Goal: Information Seeking & Learning: Compare options

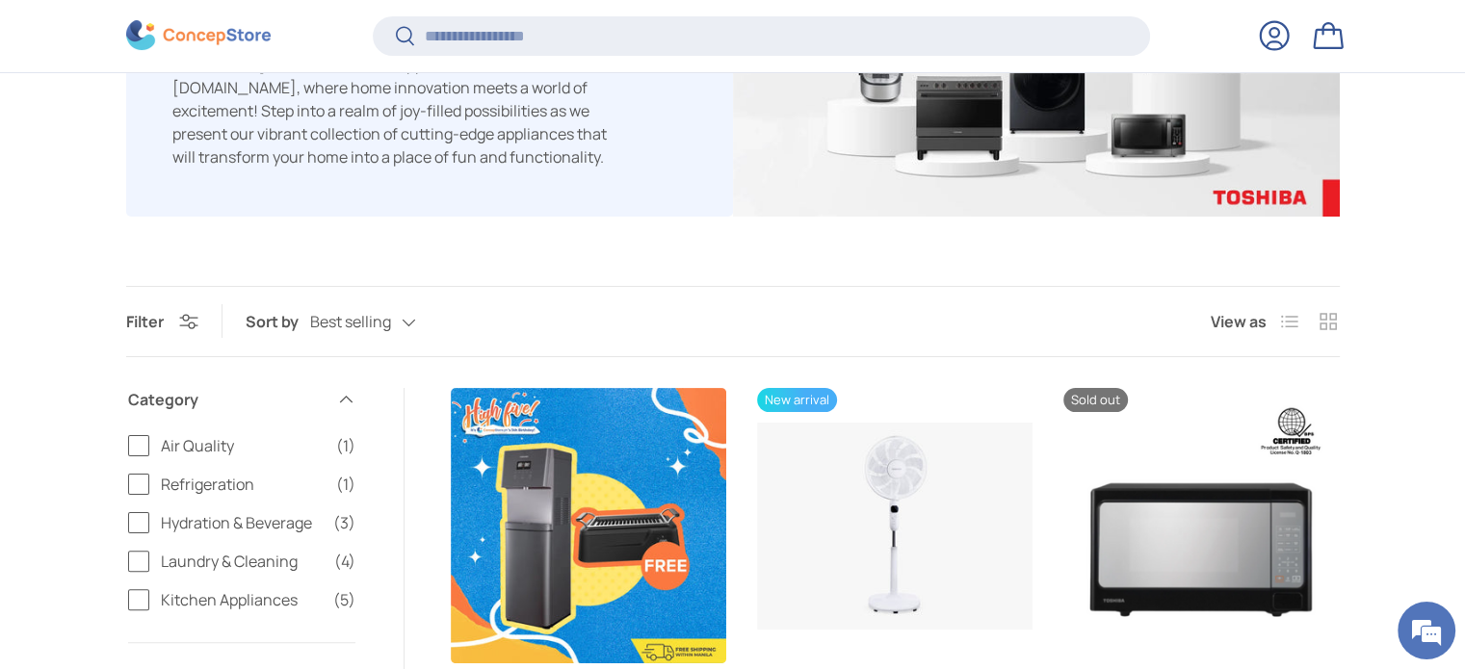
scroll to position [374, 0]
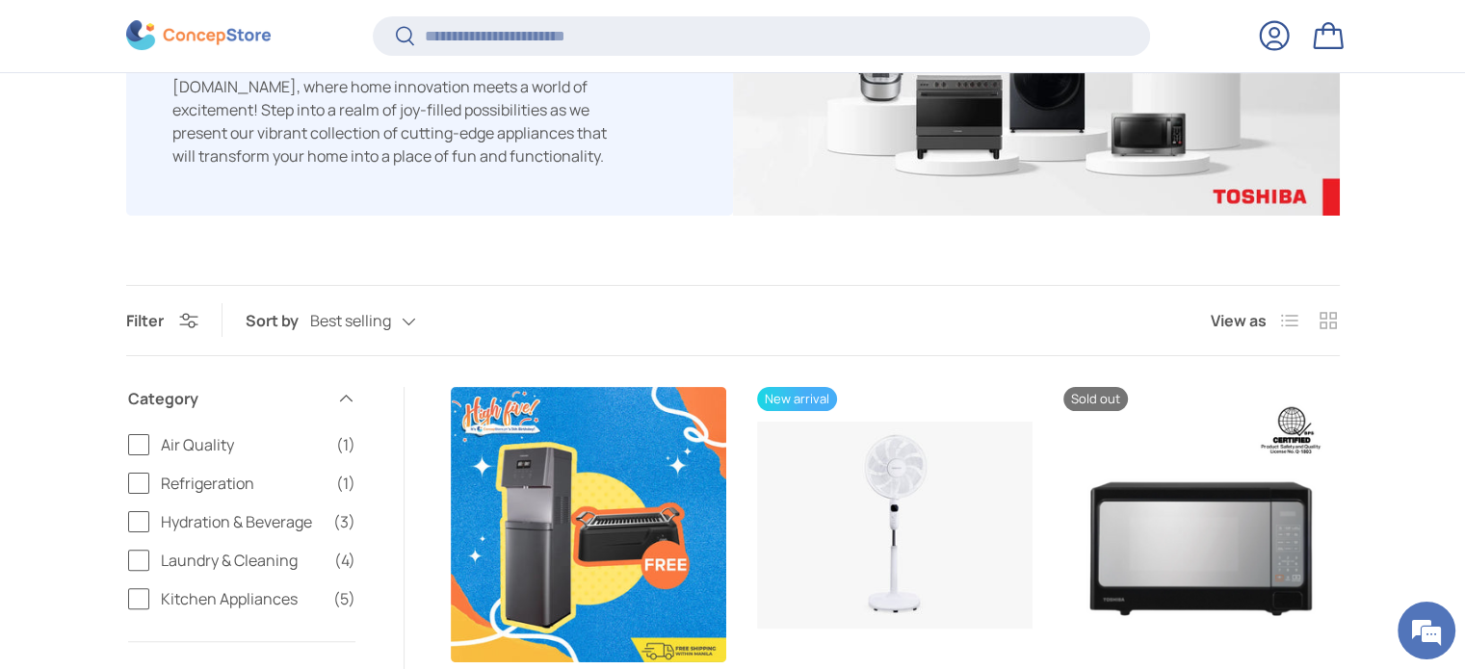
click at [383, 300] on products-toolbar "Filter Filter & Sort Sort by Best selling Featured Best selling Alphabetically,…" at bounding box center [733, 320] width 1214 height 71
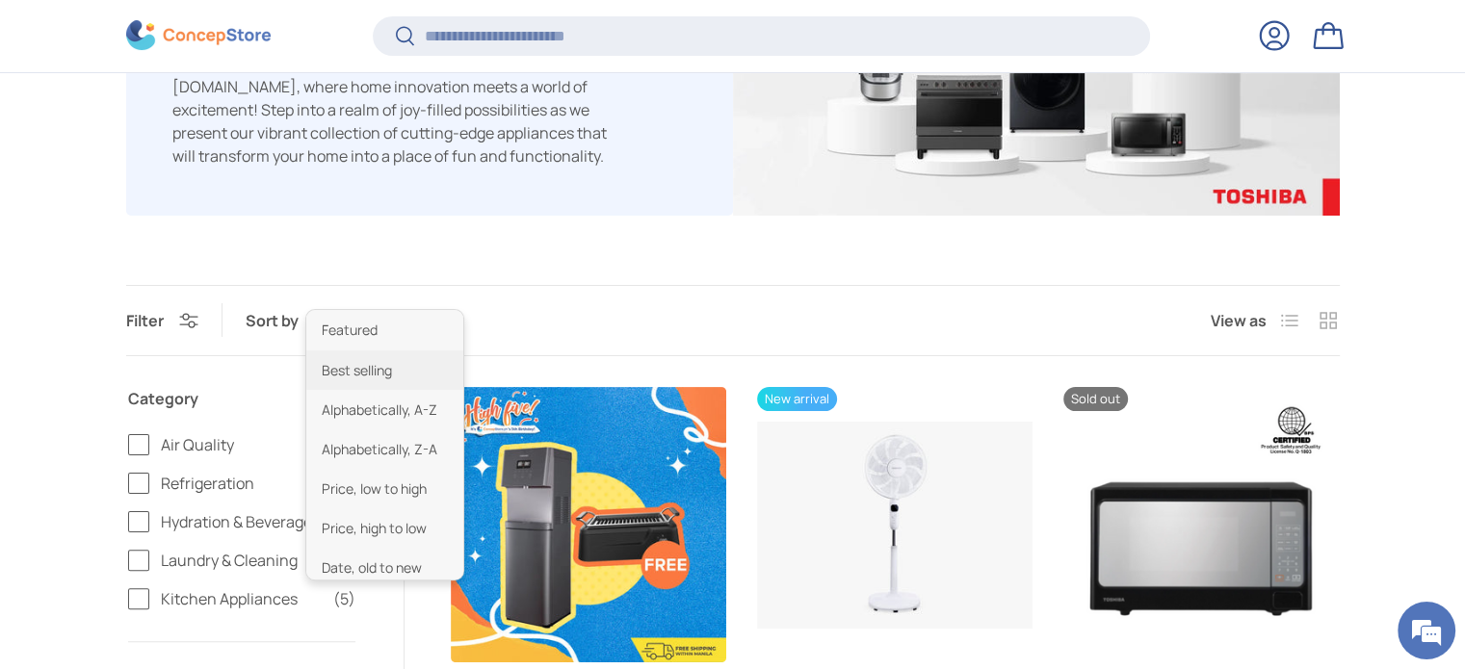
click at [387, 320] on div "Best selling Featured Best selling Alphabetically, A-Z Alphabetically, Z-A Pric…" at bounding box center [382, 321] width 144 height 34
click at [384, 521] on li "Price, high to low" at bounding box center [384, 528] width 157 height 39
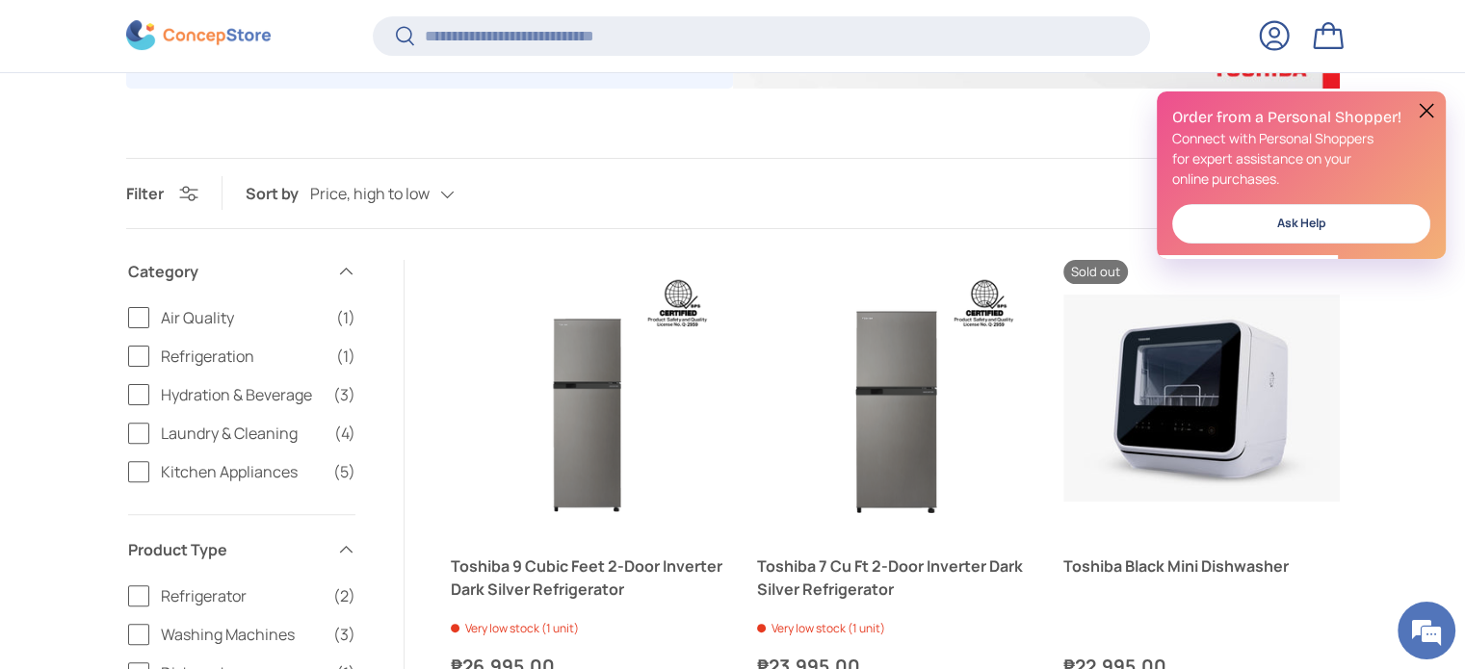
scroll to position [700, 0]
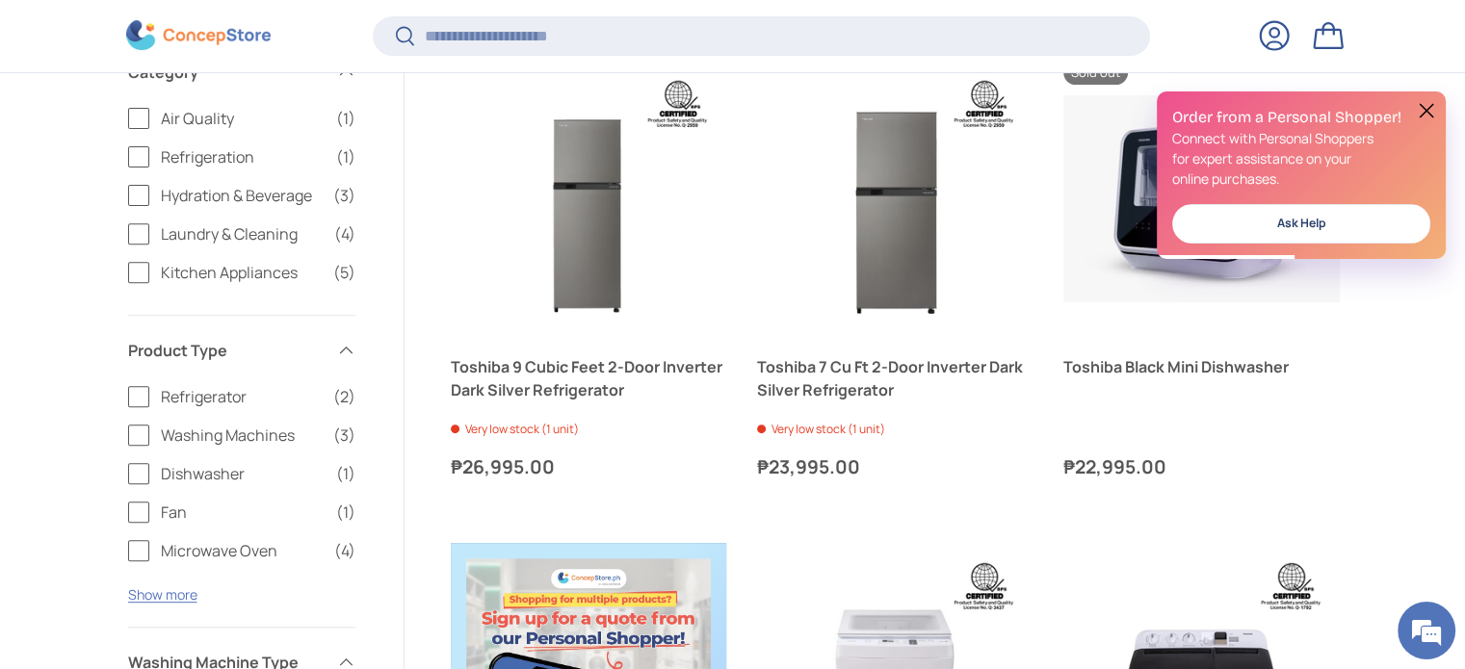
click at [143, 552] on label "Microwave Oven (4)" at bounding box center [241, 550] width 227 height 23
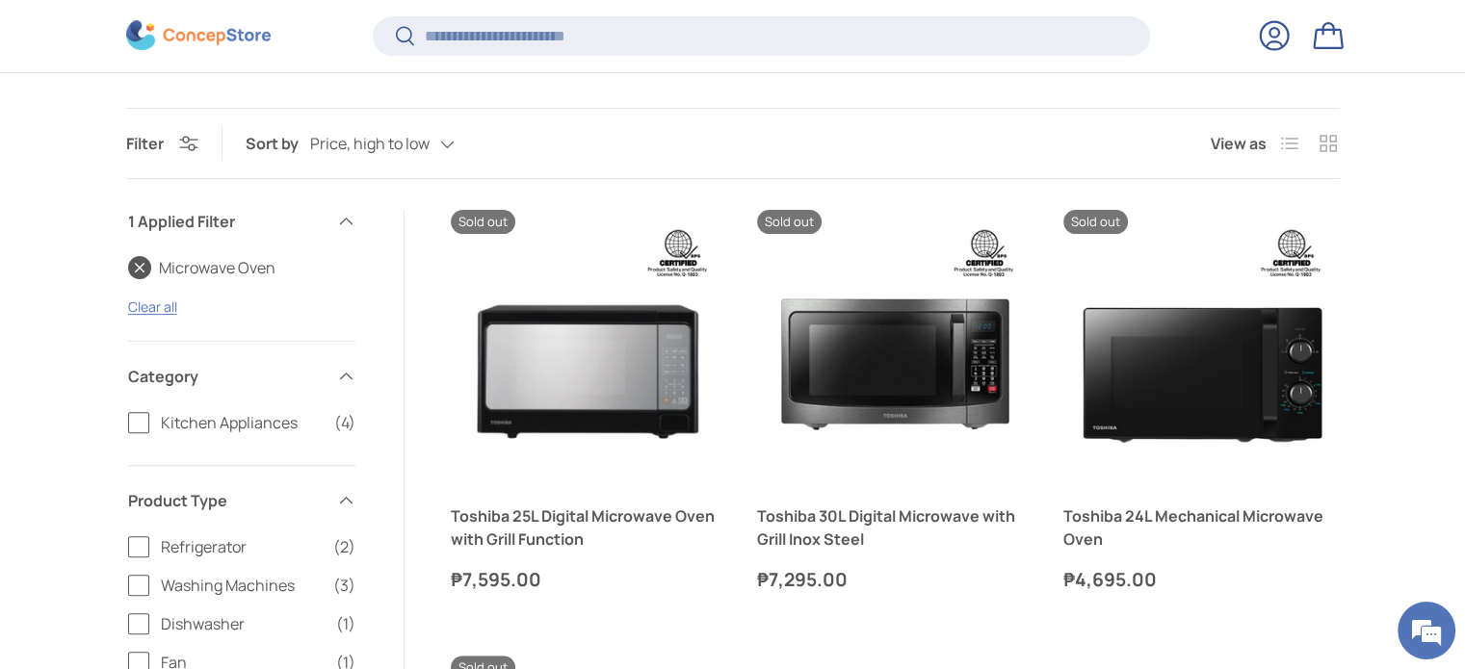
scroll to position [558, 0]
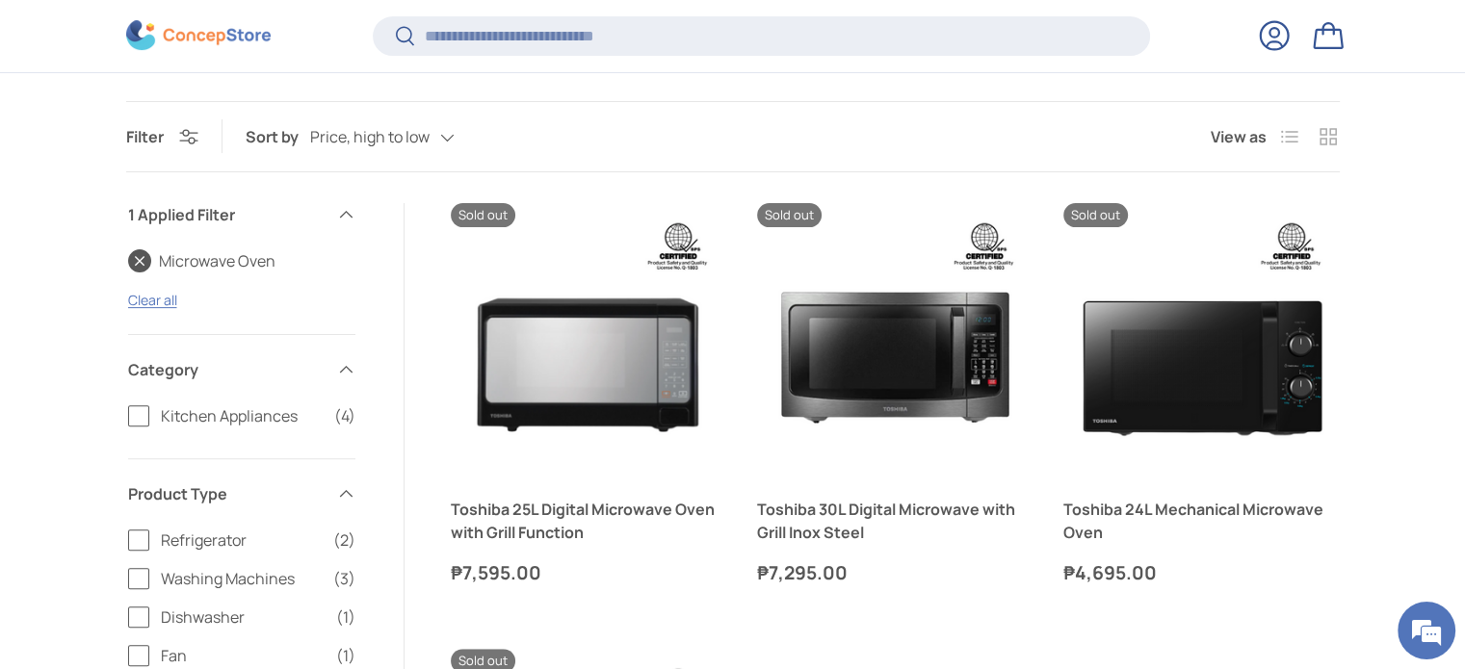
scroll to position [700, 0]
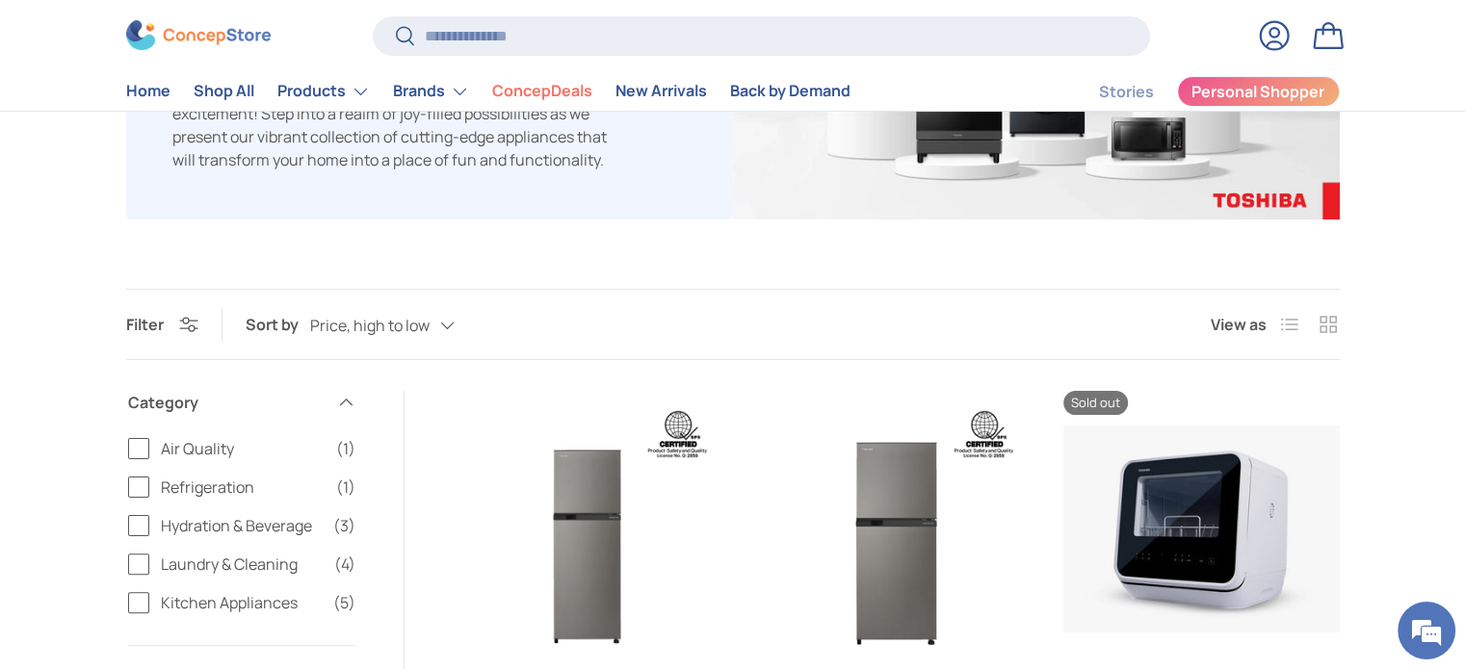
scroll to position [378, 0]
